Goal: Find contact information: Find contact information

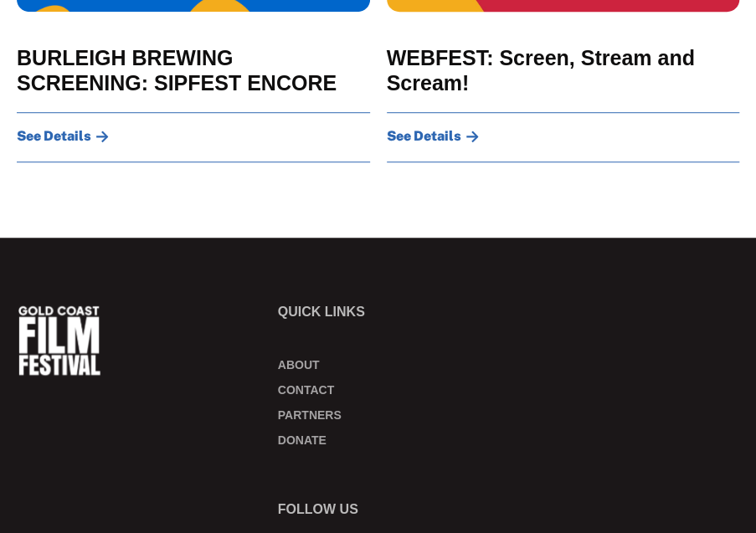
scroll to position [2845, 0]
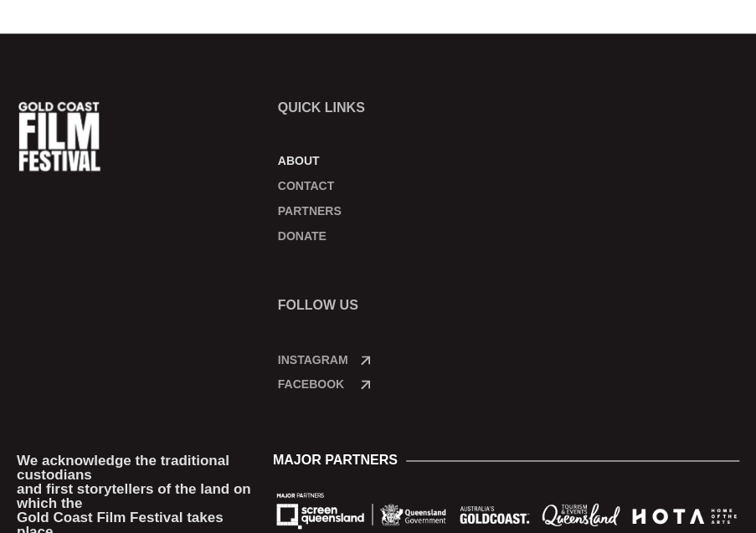
click at [308, 152] on link "About" at bounding box center [379, 160] width 203 height 17
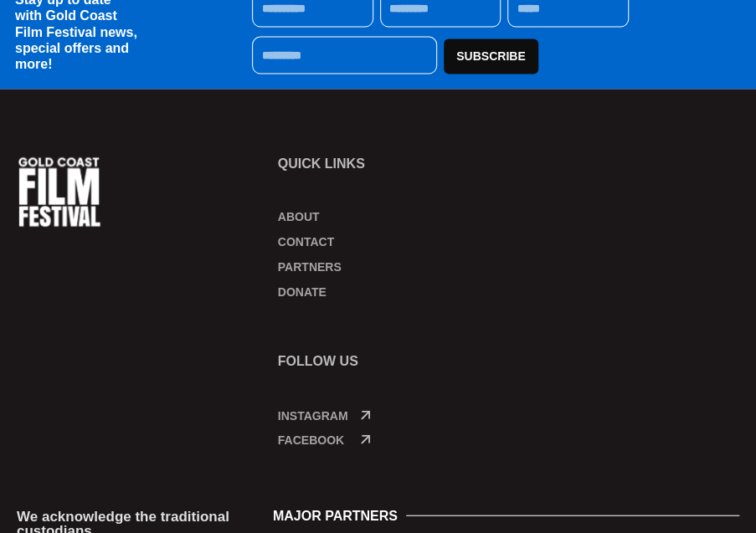
scroll to position [1153, 0]
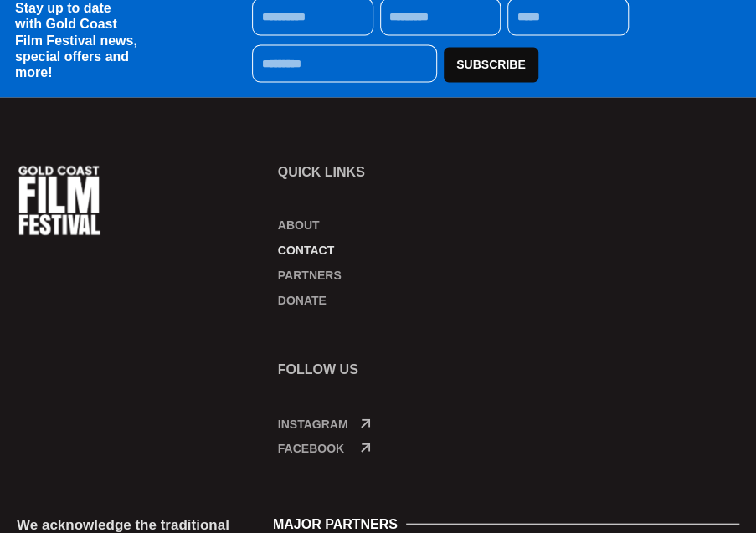
click at [310, 242] on link "Contact" at bounding box center [379, 250] width 203 height 17
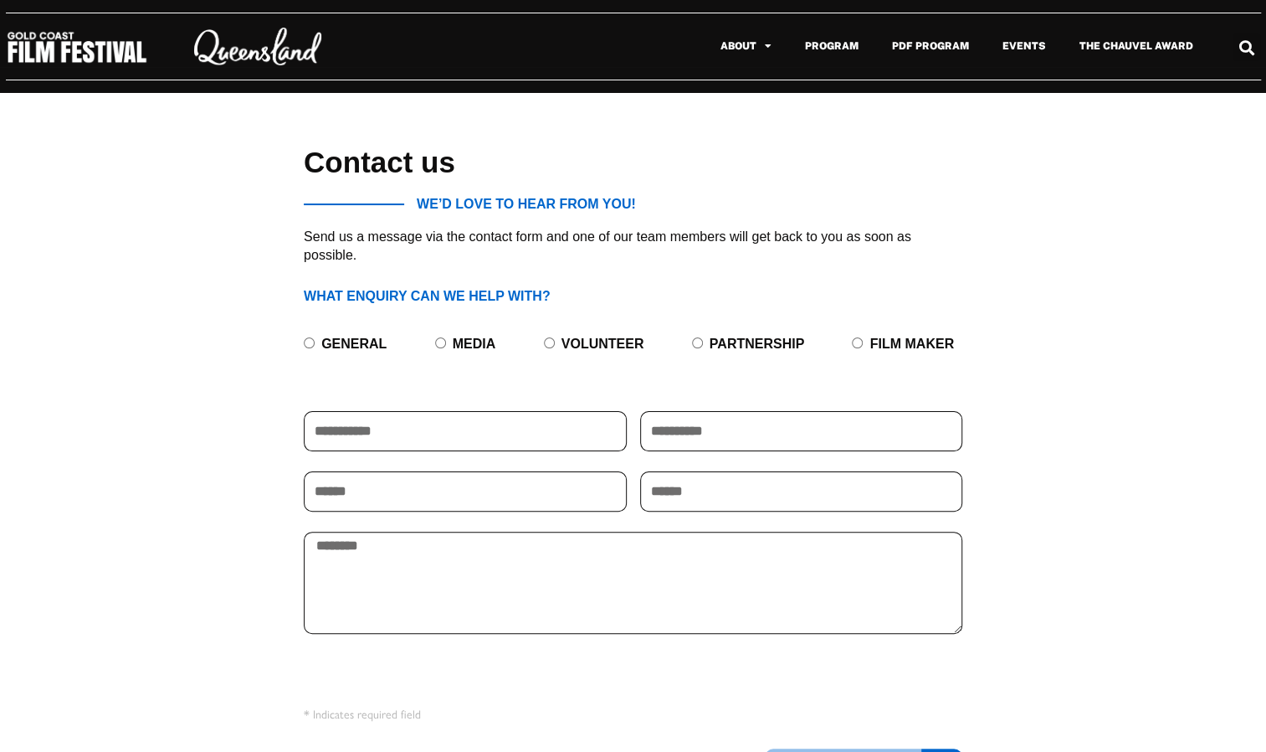
click at [755, 499] on div "Contact us WE’D LOVE TO HEAR FROM YOU! Send us a message via the contact form a…" at bounding box center [633, 486] width 1266 height 787
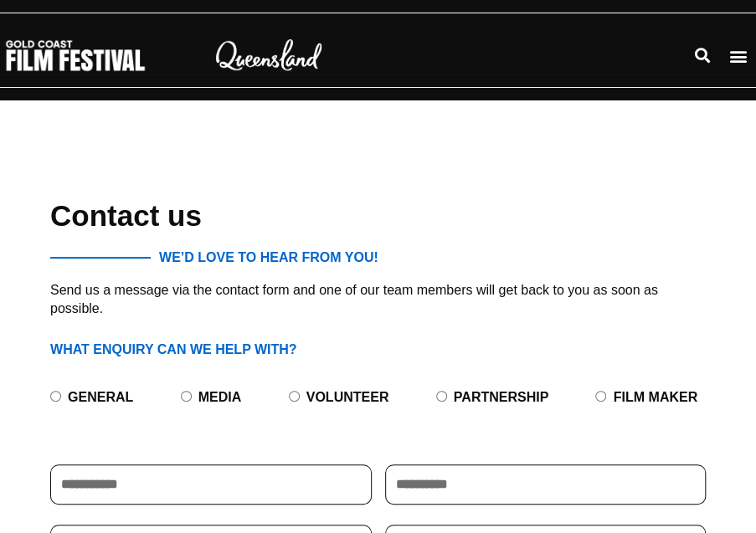
click at [419, 172] on div "Contact us WE’D LOVE TO HEAR FROM YOU! Send us a message via the contact form a…" at bounding box center [378, 491] width 722 height 681
